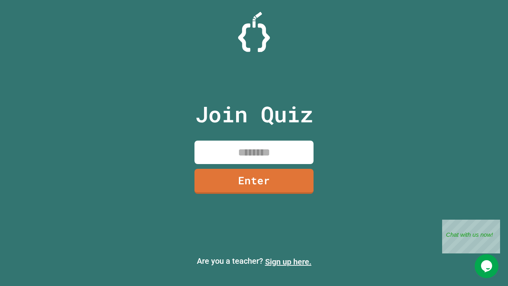
click at [288, 262] on link "Sign up here." at bounding box center [288, 262] width 46 height 10
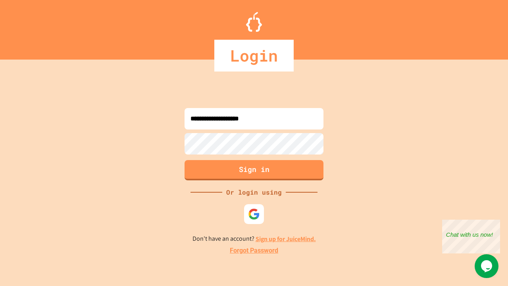
type input "**********"
